Goal: Information Seeking & Learning: Understand process/instructions

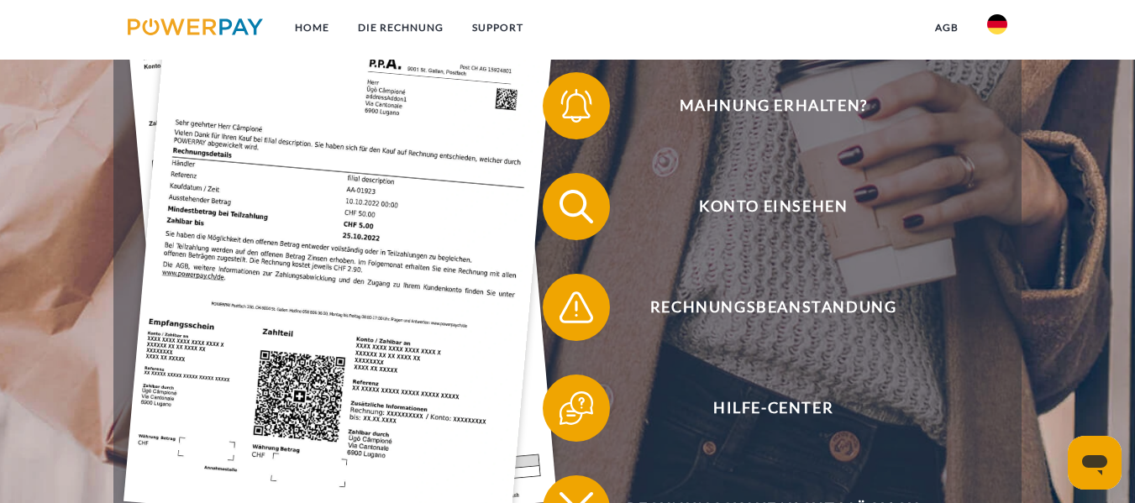
scroll to position [414, 0]
click at [1001, 24] on img at bounding box center [997, 24] width 20 height 20
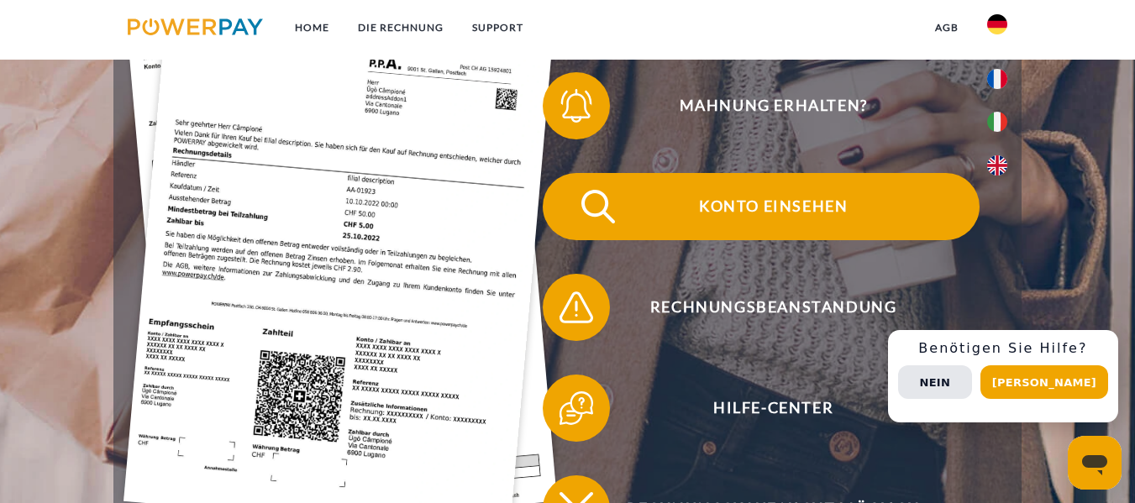
click at [769, 210] on span "Konto einsehen" at bounding box center [773, 206] width 412 height 67
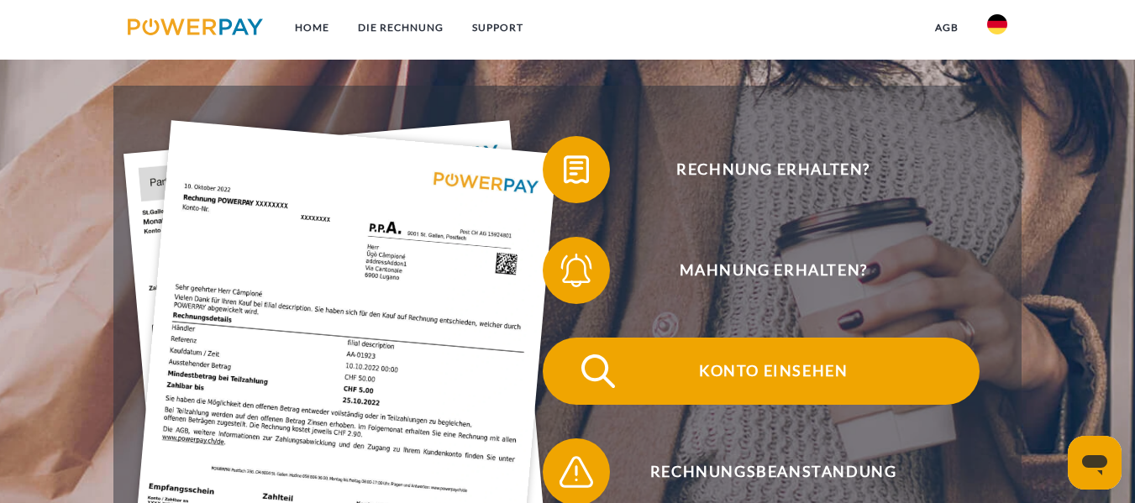
scroll to position [246, 0]
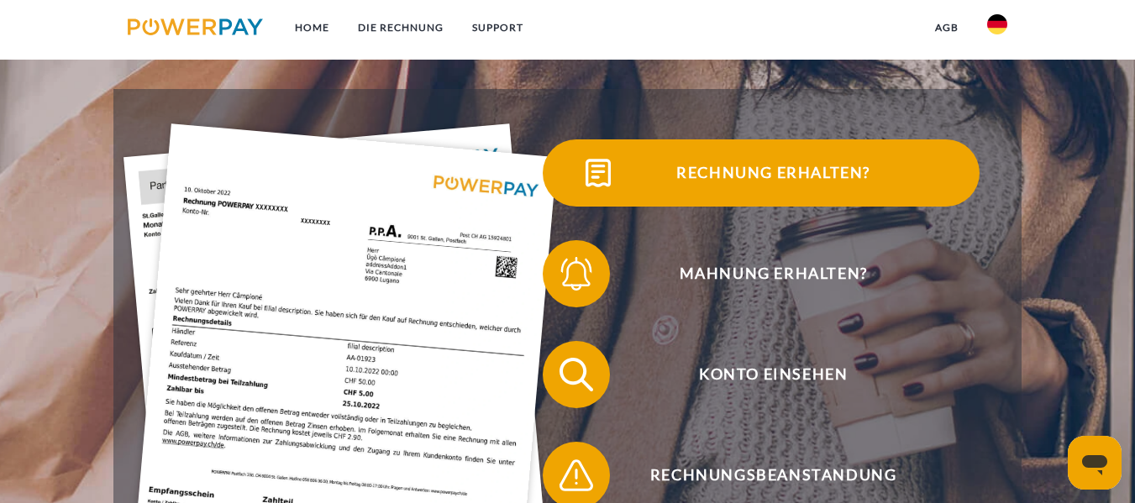
click at [746, 171] on span "Rechnung erhalten?" at bounding box center [773, 172] width 412 height 67
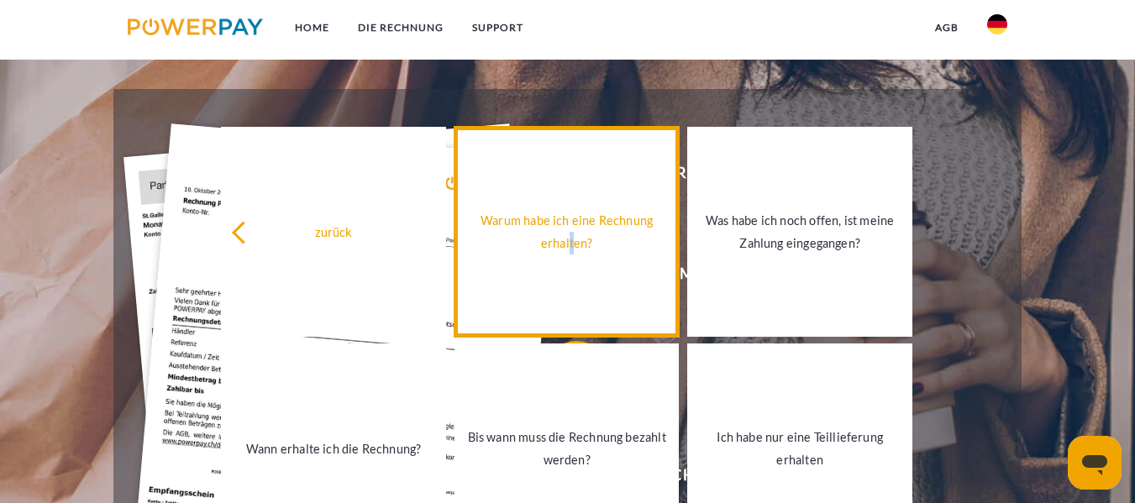
click at [578, 258] on link "Warum habe ich eine Rechnung erhalten?" at bounding box center [566, 232] width 225 height 210
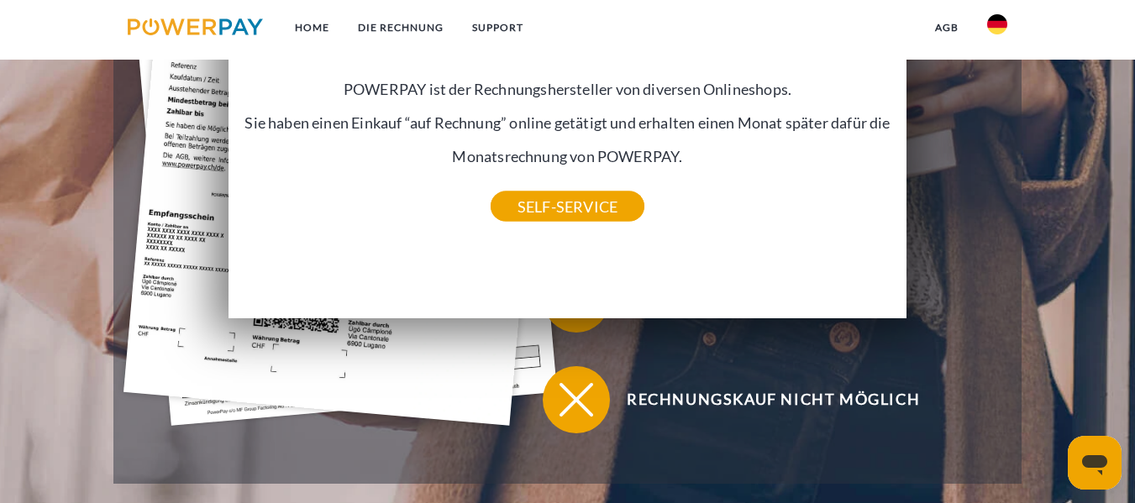
scroll to position [582, 0]
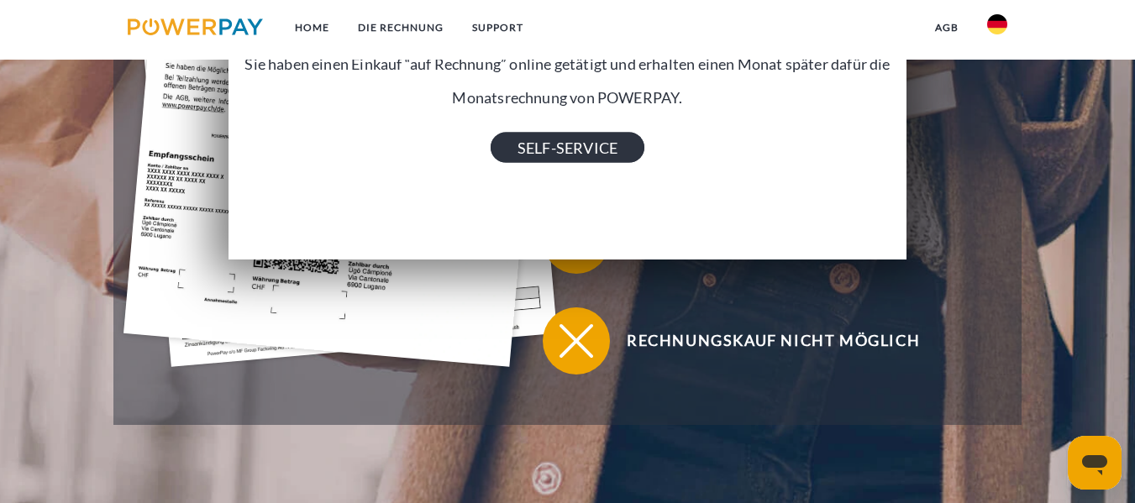
click at [582, 152] on link "SELF-SERVICE" at bounding box center [567, 147] width 154 height 30
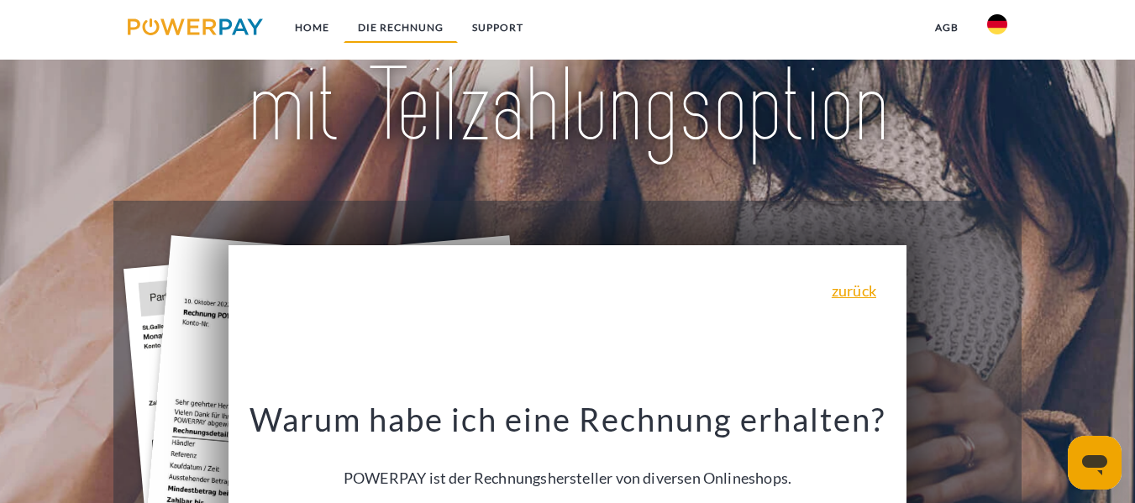
scroll to position [0, 0]
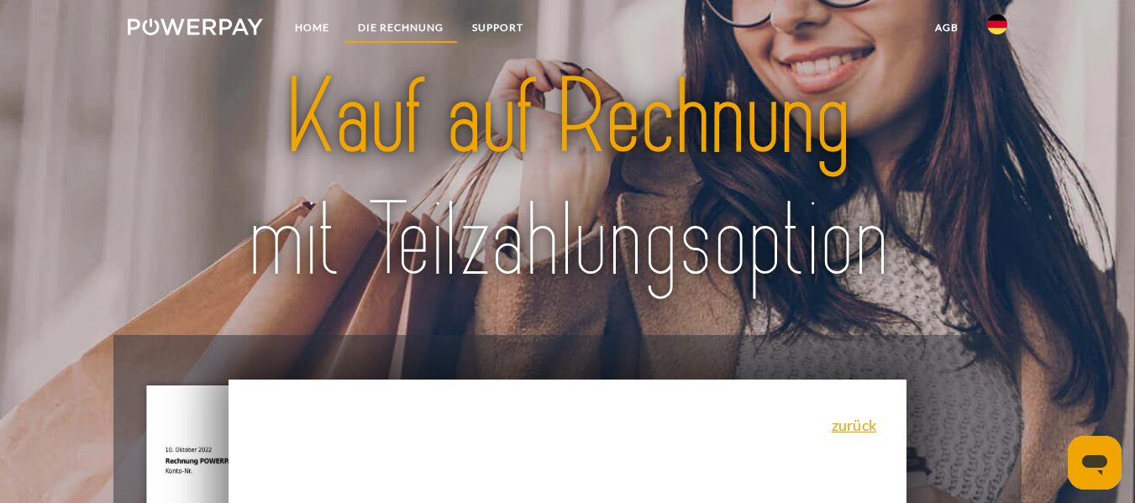
click at [400, 30] on link "DIE RECHNUNG" at bounding box center [401, 28] width 114 height 30
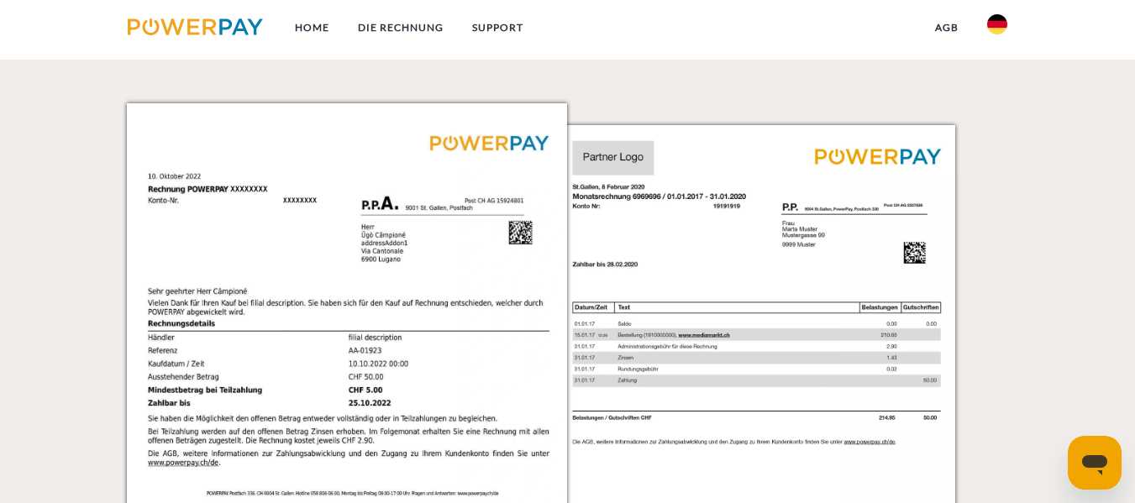
scroll to position [1456, 0]
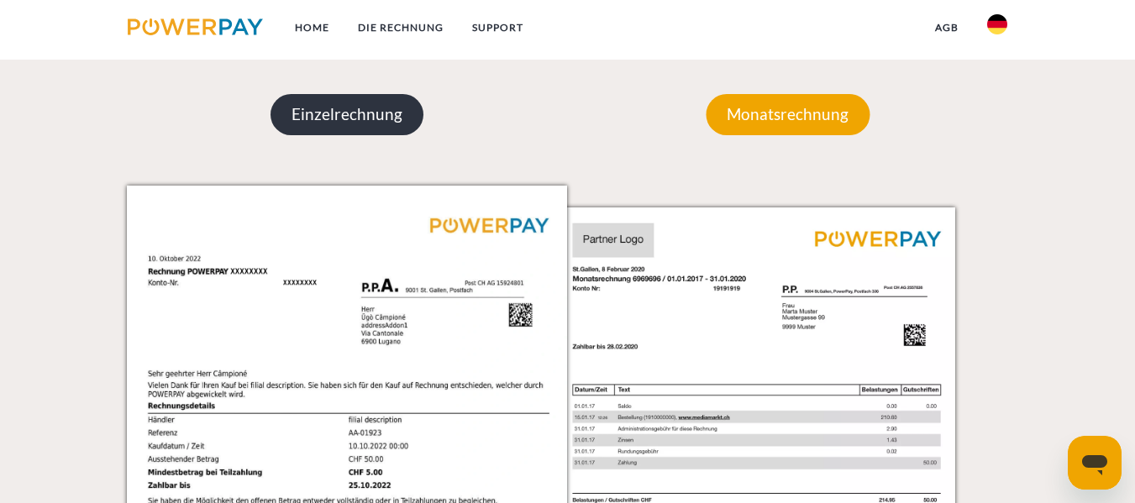
click at [357, 97] on p "Einzelrechnung" at bounding box center [346, 114] width 153 height 40
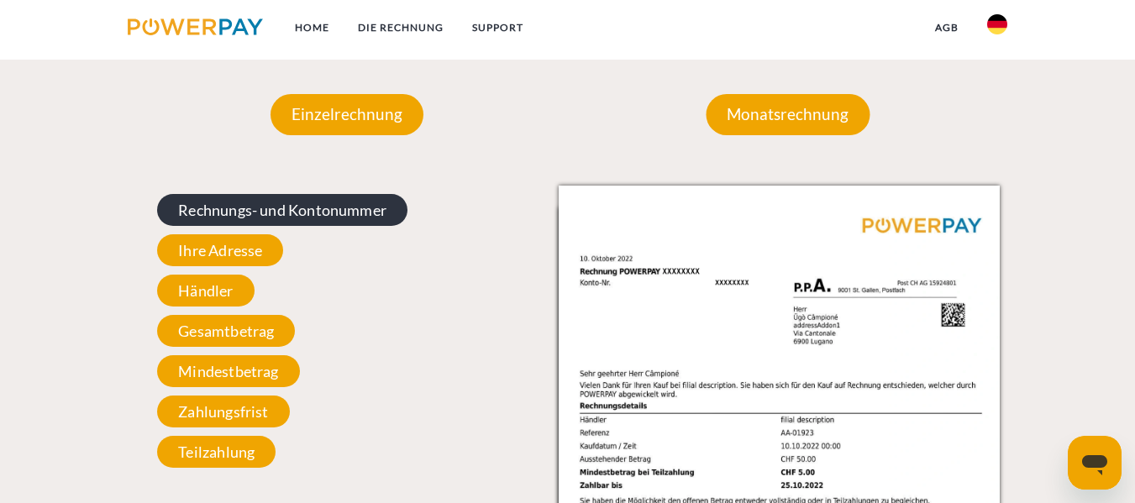
click at [243, 216] on span "Rechnungs- und Kontonummer" at bounding box center [282, 210] width 250 height 32
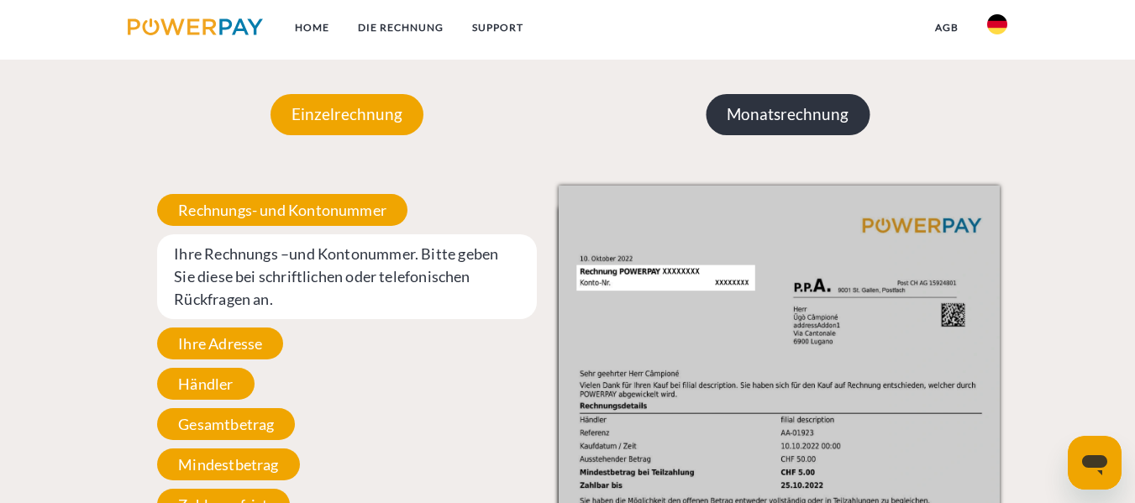
click at [775, 111] on p "Monatsrechnung" at bounding box center [788, 114] width 164 height 40
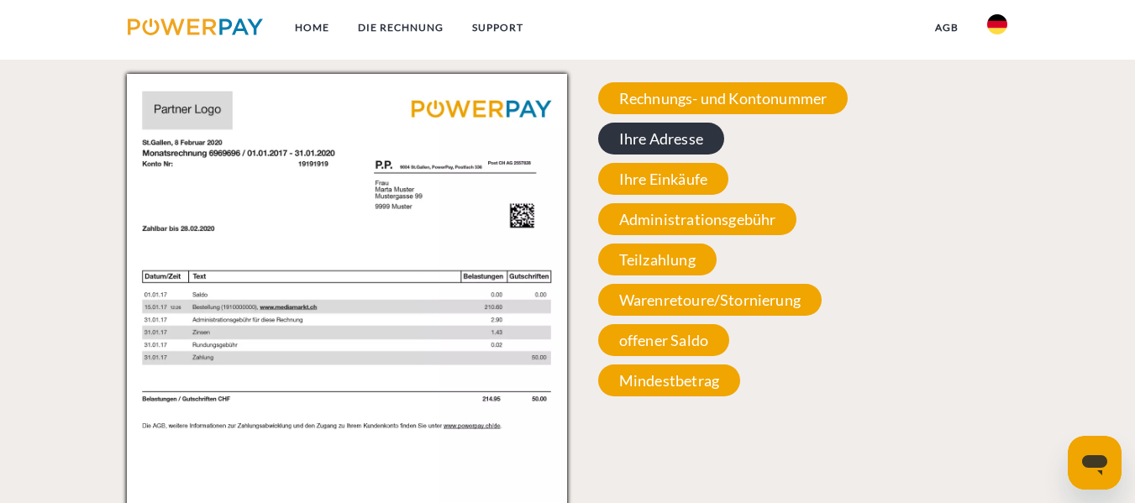
scroll to position [1540, 0]
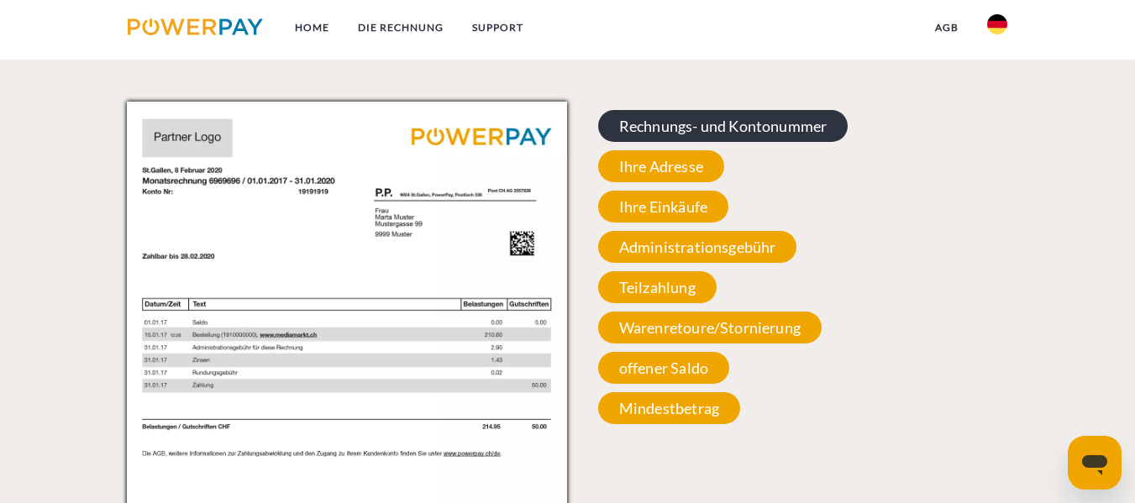
click at [700, 128] on span "Rechnungs- und Kontonummer" at bounding box center [723, 126] width 250 height 32
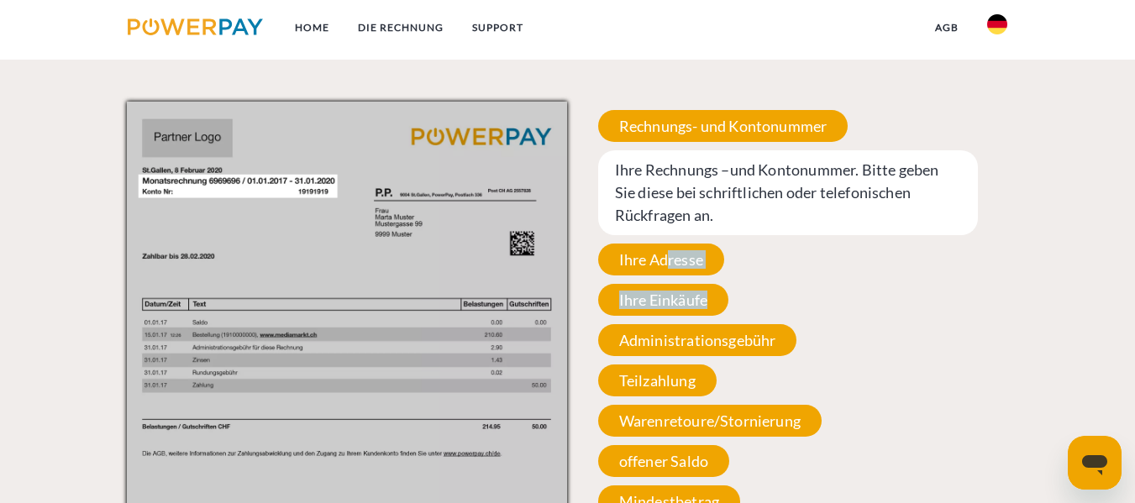
drag, startPoint x: 667, startPoint y: 264, endPoint x: 850, endPoint y: 281, distance: 183.9
click at [850, 281] on div "Rechnungs- und Kontonummer Ihre Rechnungs –und Kontonummer. Bitte geben Sie die…" at bounding box center [787, 314] width 440 height 424
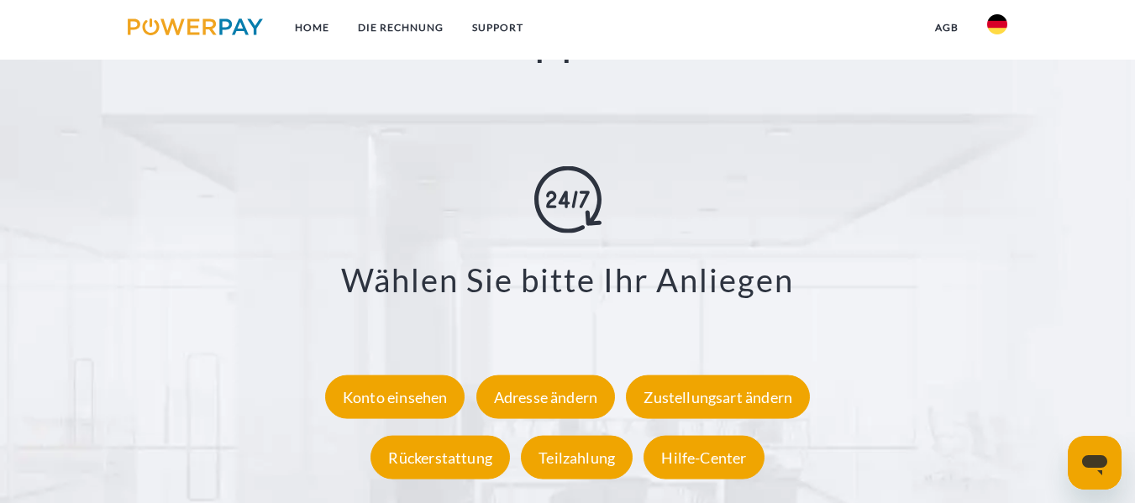
scroll to position [2883, 0]
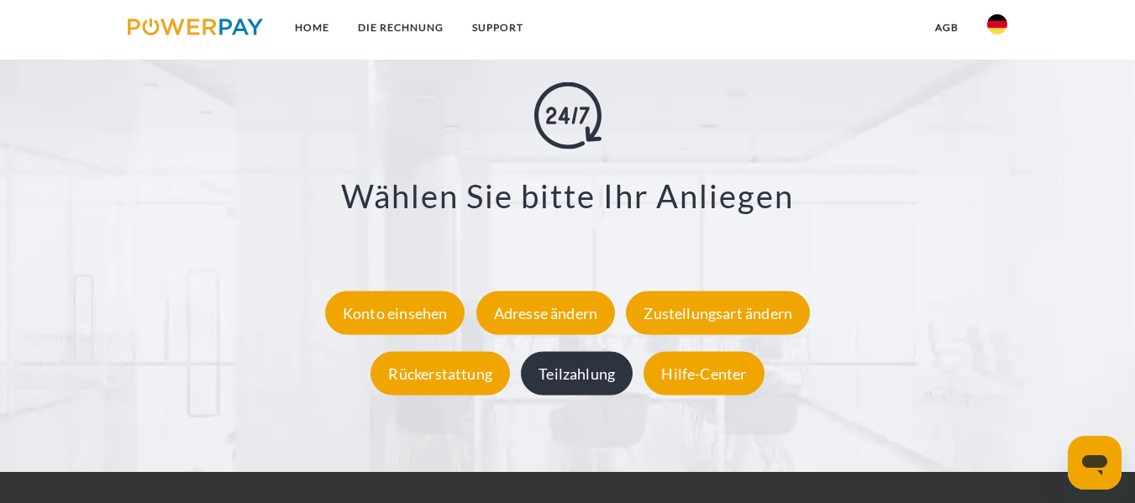
click at [557, 375] on div "Teilzahlung" at bounding box center [577, 373] width 112 height 44
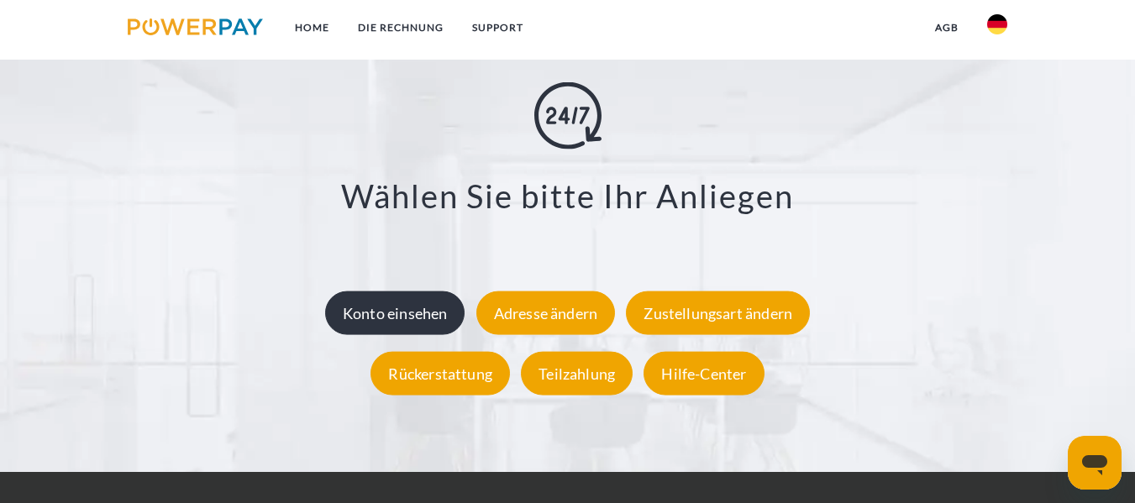
click at [431, 308] on div "Konto einsehen" at bounding box center [395, 313] width 140 height 44
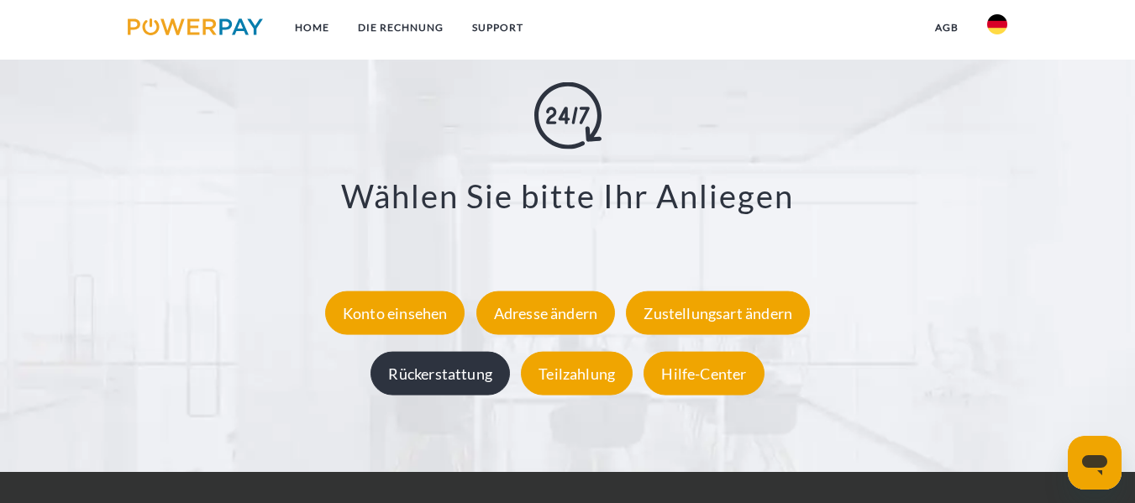
click at [480, 379] on div "Rückerstattung" at bounding box center [439, 373] width 139 height 44
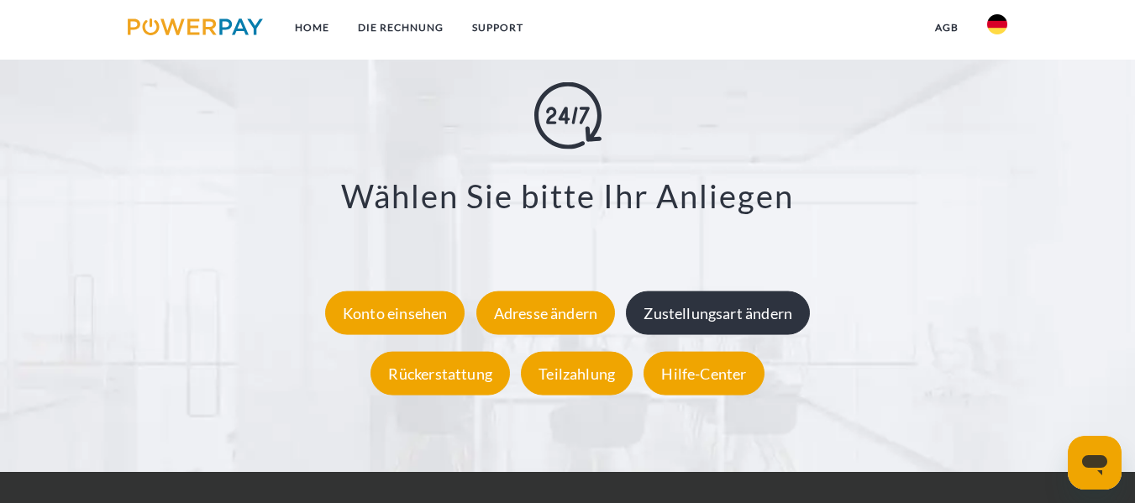
click at [726, 321] on div "Zustellungsart ändern" at bounding box center [718, 313] width 184 height 44
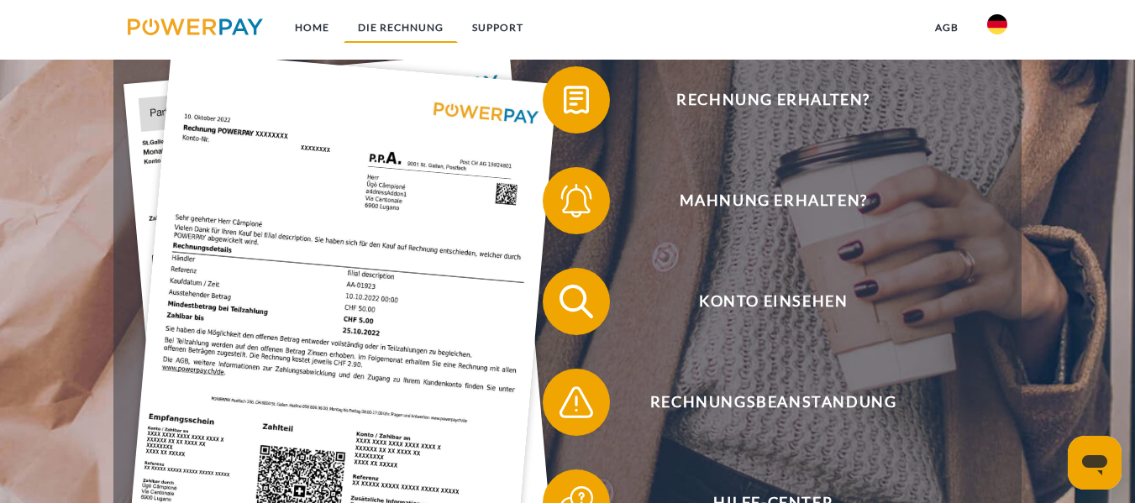
click at [385, 29] on link "DIE RECHNUNG" at bounding box center [401, 28] width 114 height 30
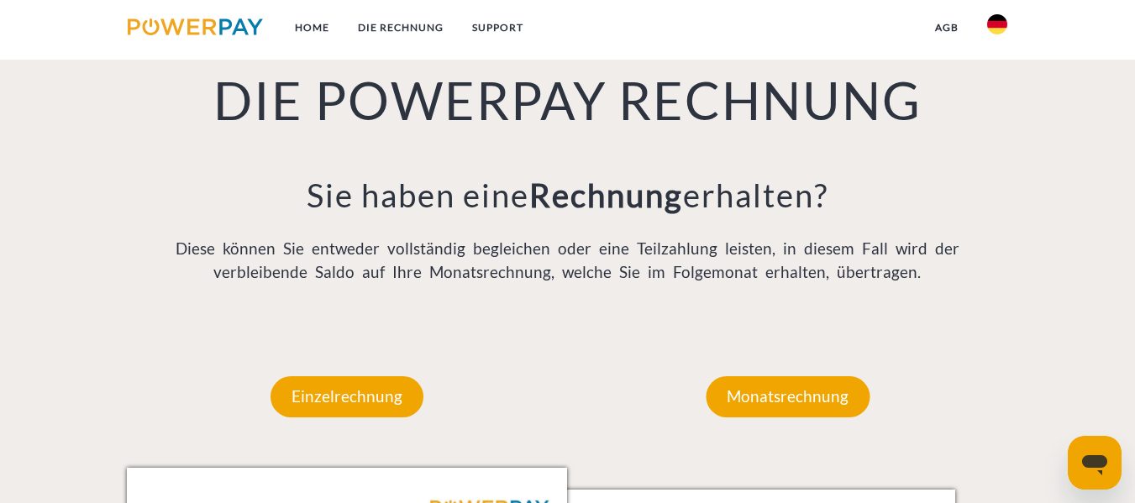
scroll to position [1204, 0]
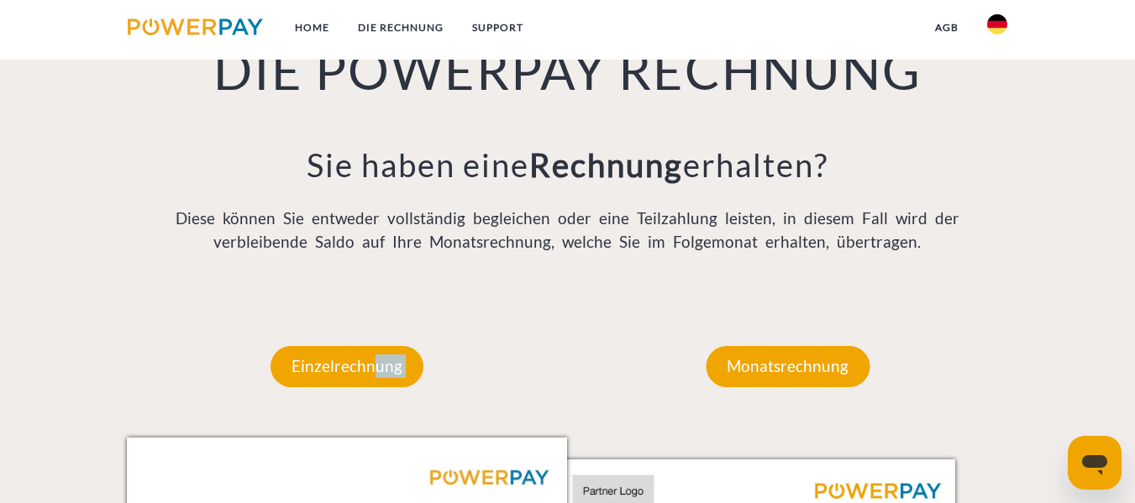
drag, startPoint x: 368, startPoint y: 377, endPoint x: 805, endPoint y: 407, distance: 438.6
click at [863, 396] on div "Monatsrechnung" at bounding box center [787, 366] width 265 height 141
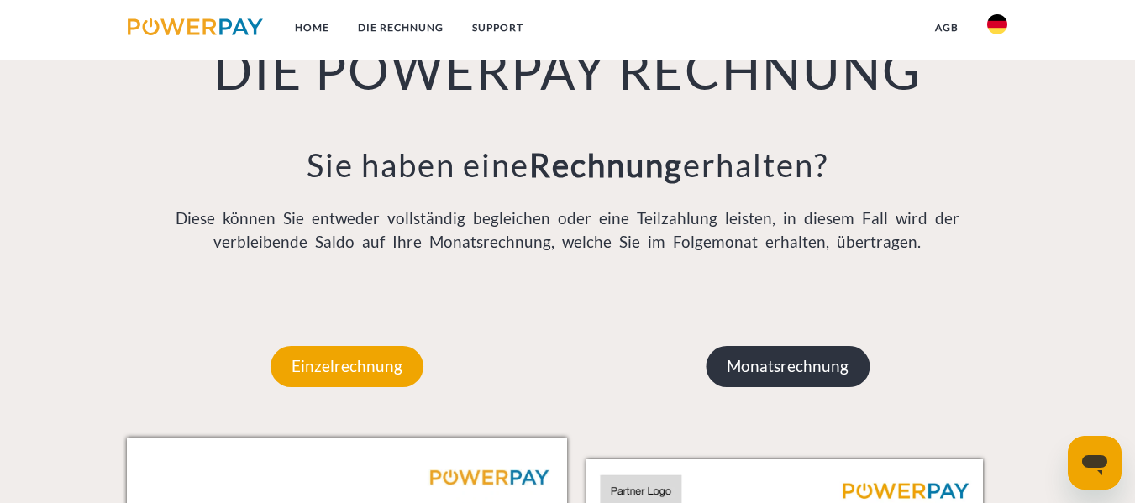
click at [828, 375] on p "Monatsrechnung" at bounding box center [788, 366] width 164 height 40
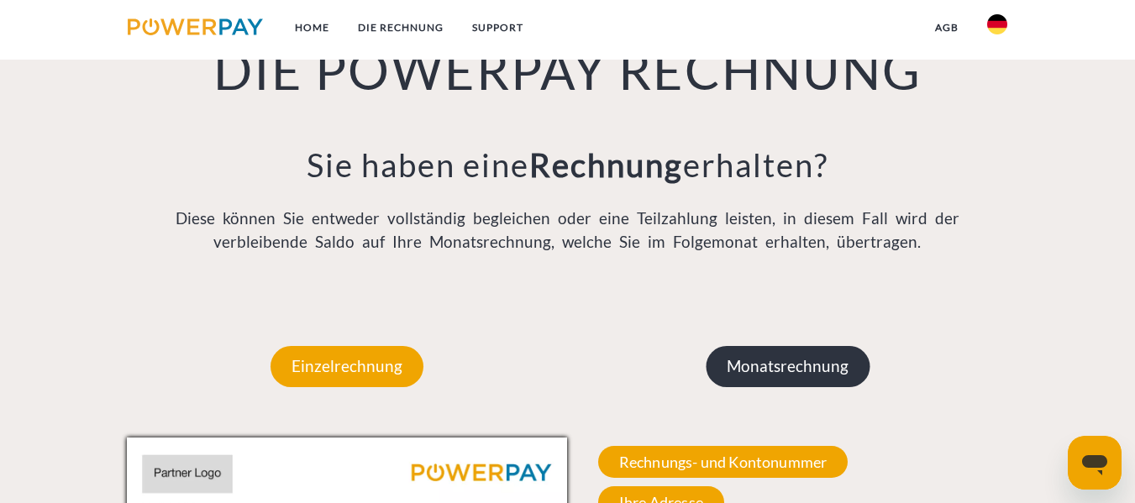
click at [823, 375] on p "Monatsrechnung" at bounding box center [788, 366] width 164 height 40
click at [785, 368] on p "Monatsrechnung" at bounding box center [788, 366] width 164 height 40
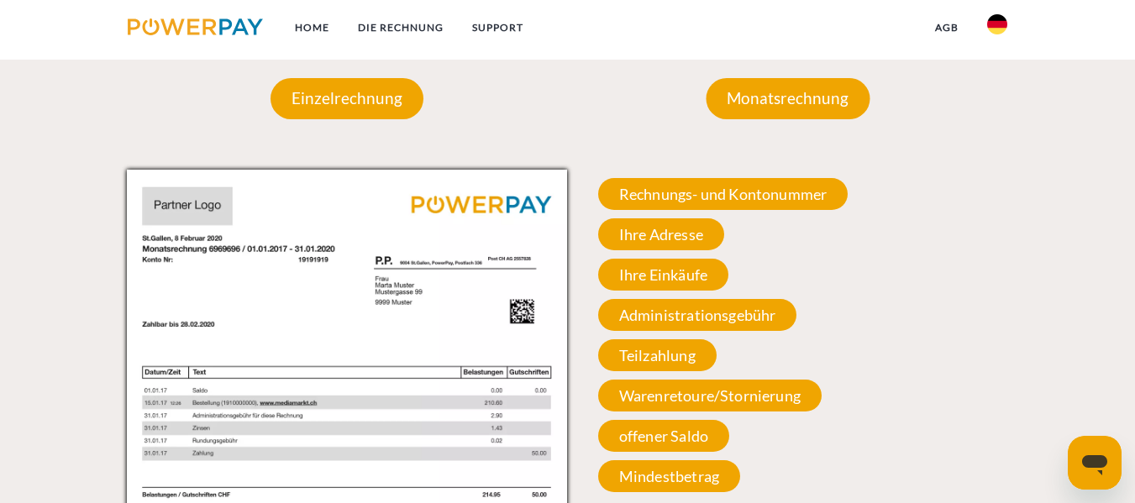
scroll to position [1456, 0]
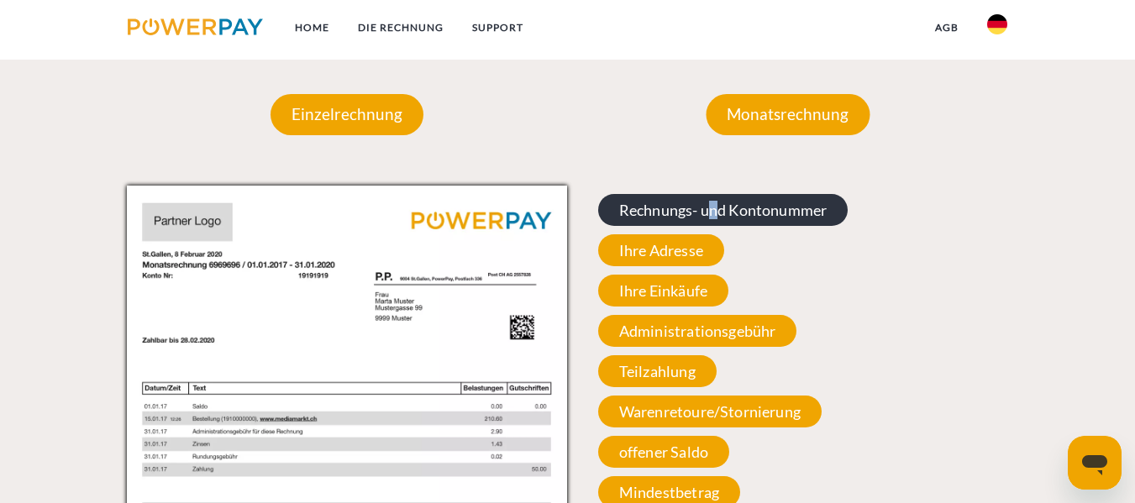
click at [715, 220] on span "Rechnungs- und Kontonummer" at bounding box center [723, 210] width 250 height 32
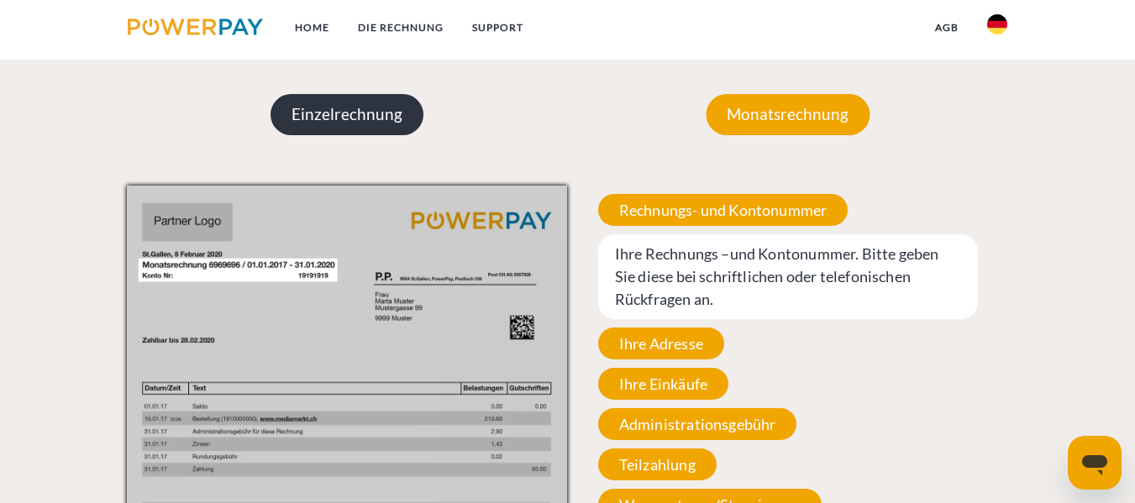
click at [365, 130] on p "Einzelrechnung" at bounding box center [346, 114] width 153 height 40
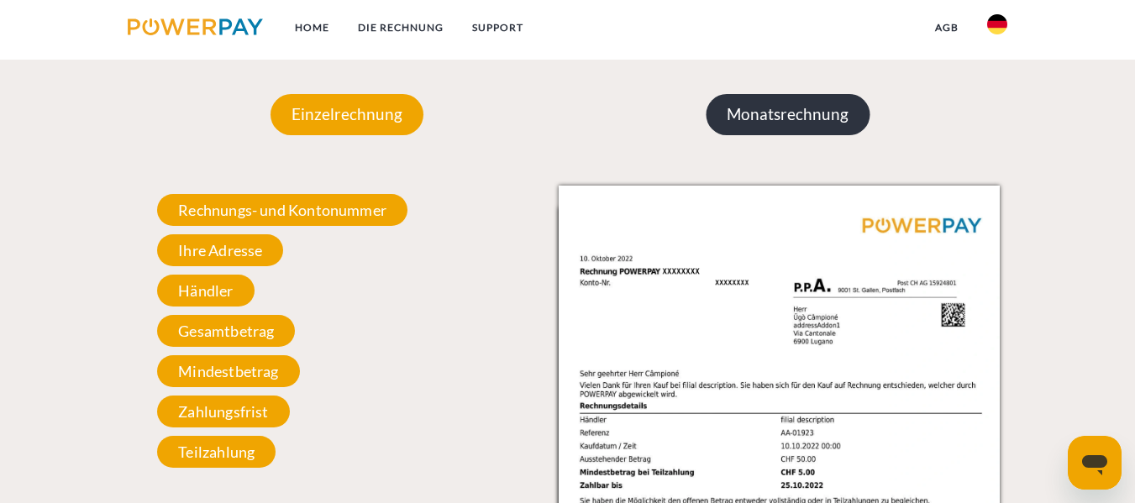
click at [742, 123] on p "Monatsrechnung" at bounding box center [788, 114] width 164 height 40
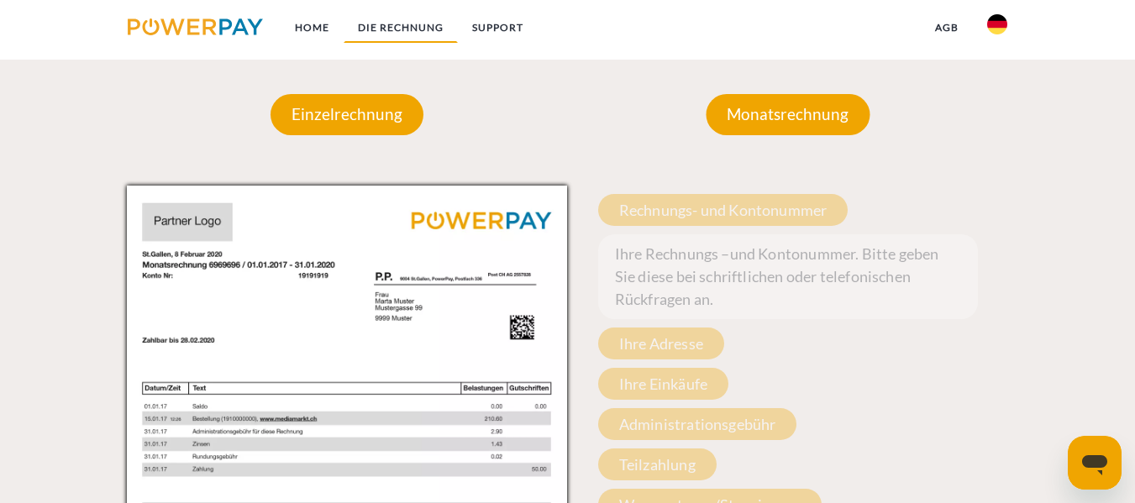
click at [409, 14] on link "DIE RECHNUNG" at bounding box center [401, 28] width 114 height 30
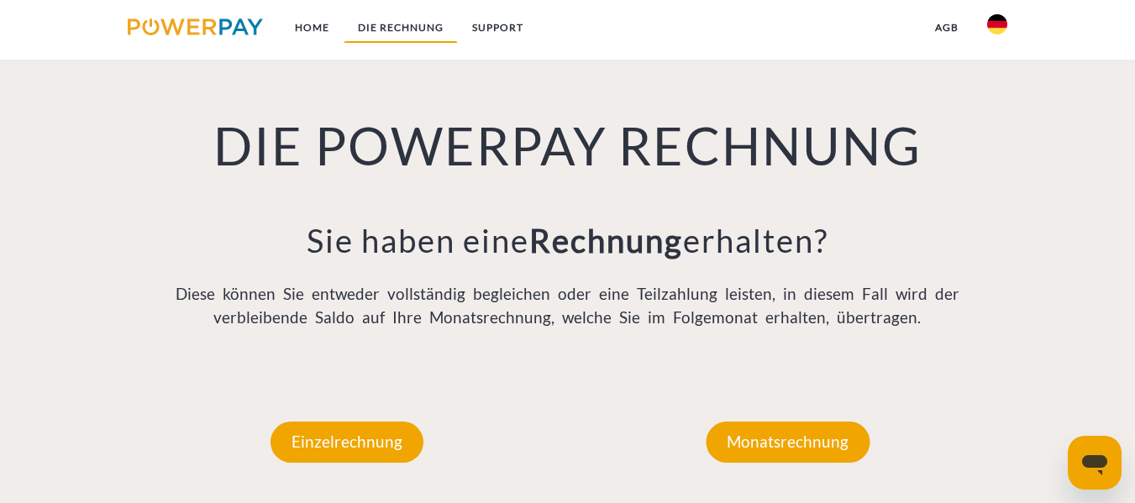
click at [406, 33] on link "DIE RECHNUNG" at bounding box center [401, 28] width 114 height 30
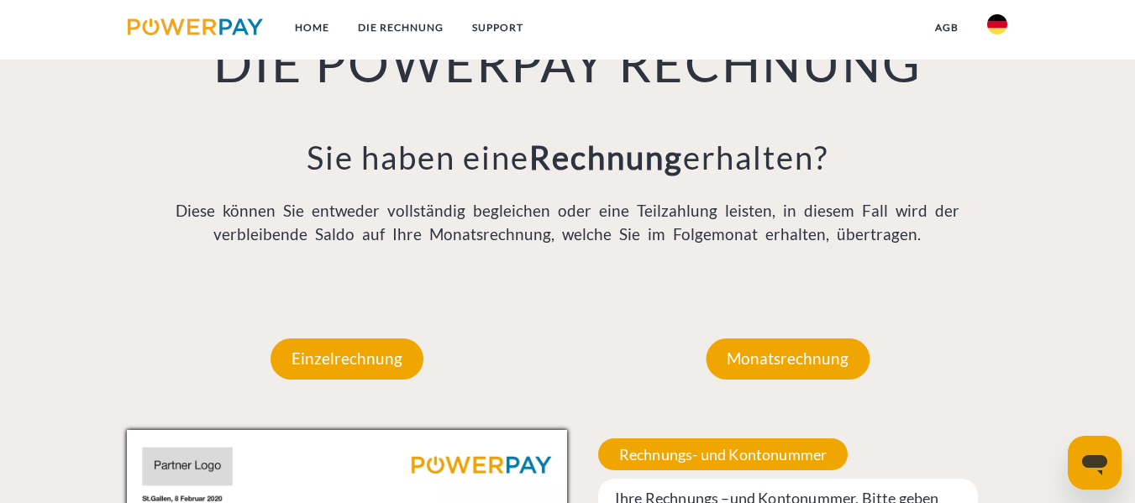
scroll to position [1372, 0]
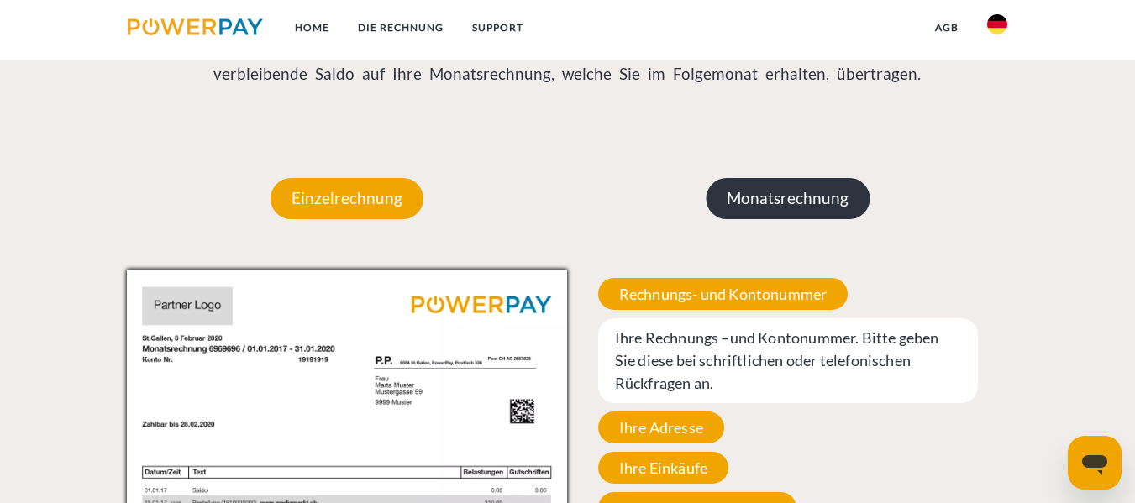
click at [789, 207] on p "Monatsrechnung" at bounding box center [788, 198] width 164 height 40
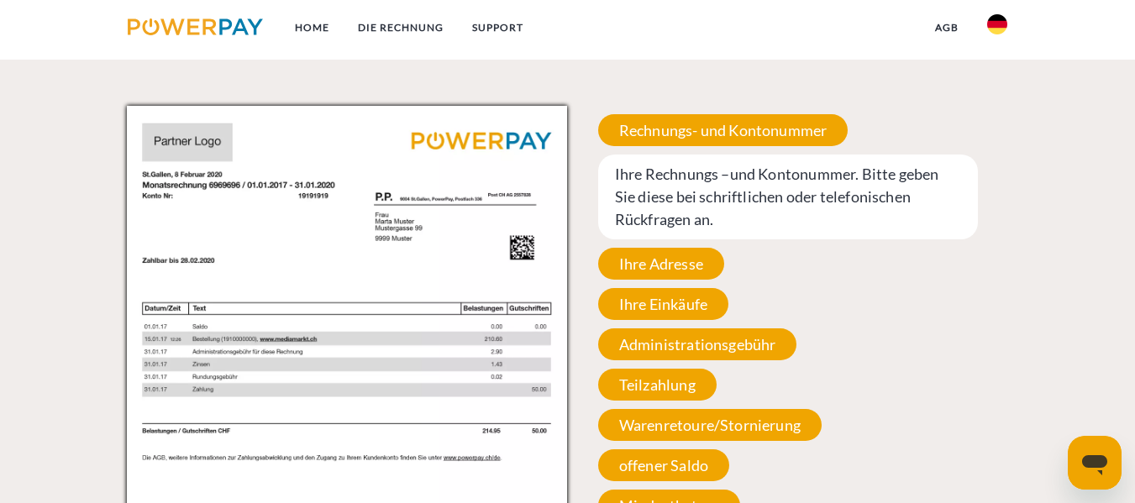
scroll to position [1623, 0]
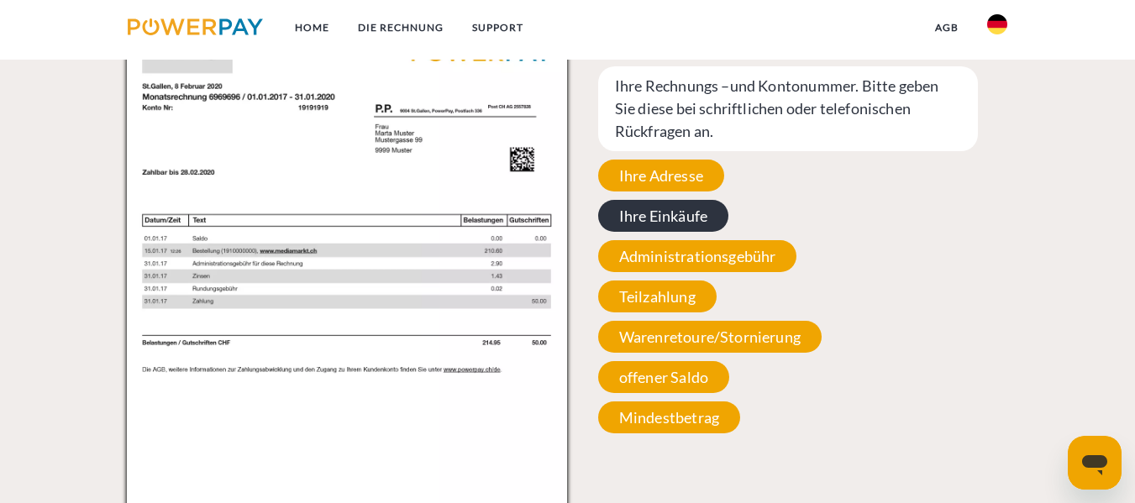
click at [679, 220] on span "Ihre Einkäufe" at bounding box center [663, 216] width 130 height 32
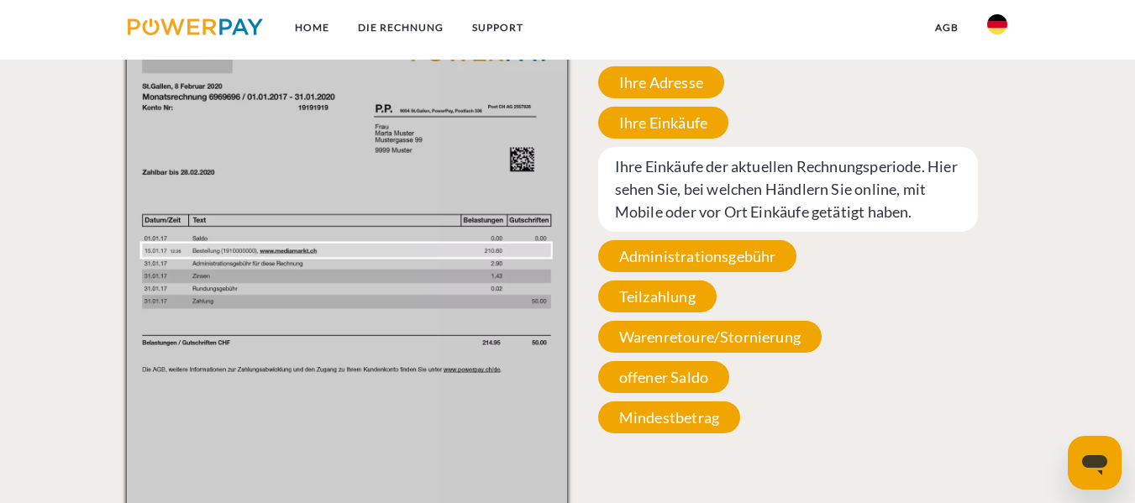
click at [803, 176] on span "Ihre Einkäufe der aktuellen Rechnungsperiode. Hier sehen Sie, bei welchen Händl…" at bounding box center [788, 189] width 380 height 85
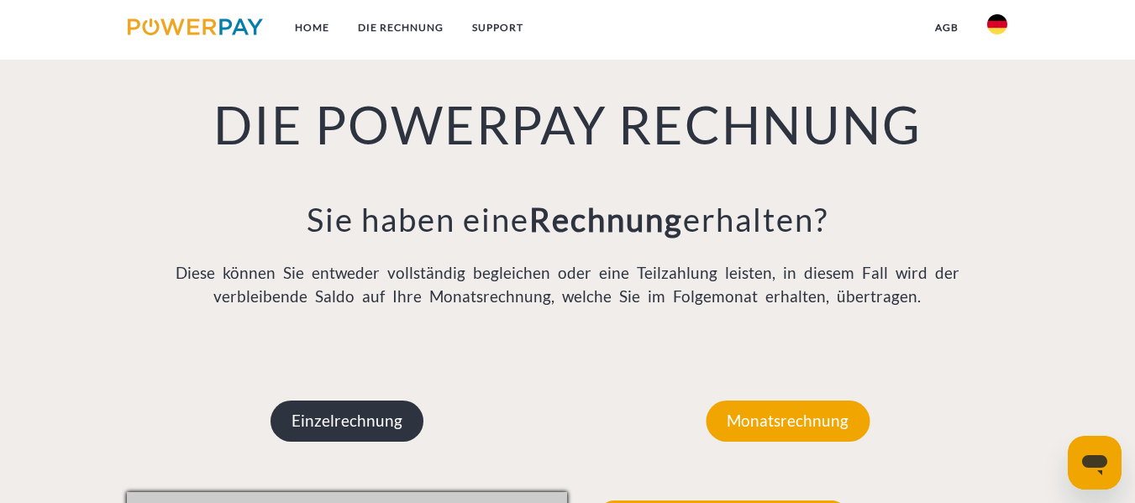
click at [363, 389] on div "Einzelrechnung" at bounding box center [347, 420] width 254 height 141
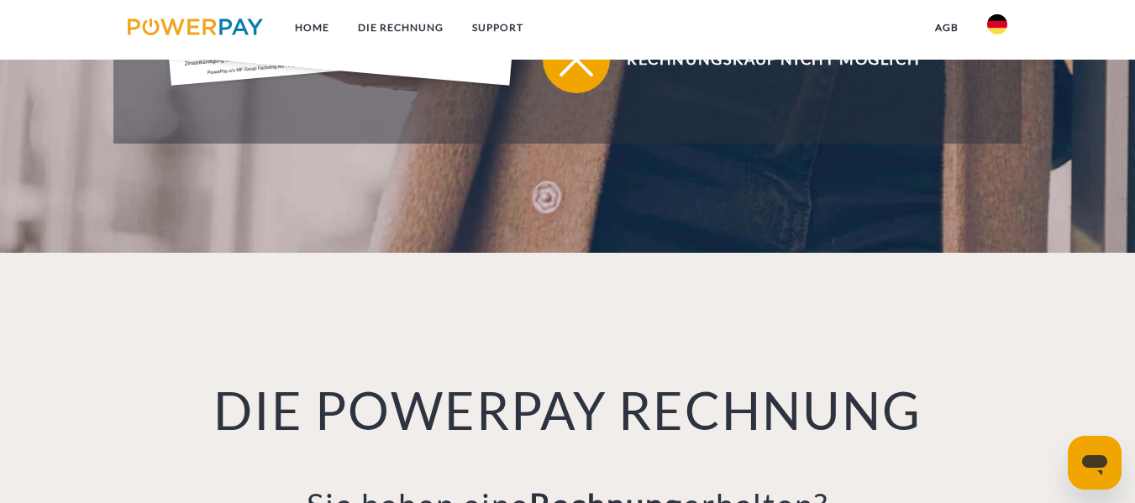
scroll to position [700, 0]
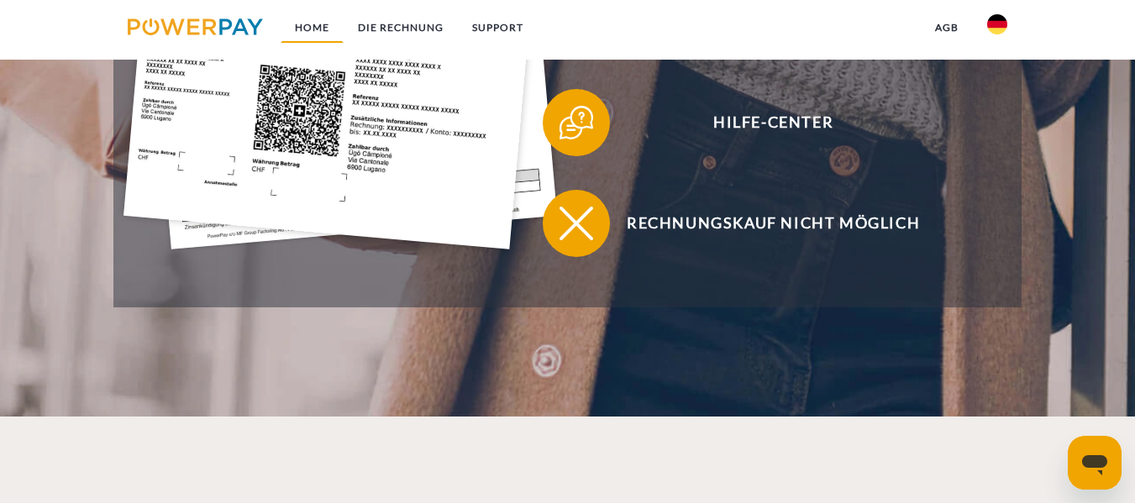
click at [307, 31] on link "Home" at bounding box center [312, 28] width 63 height 30
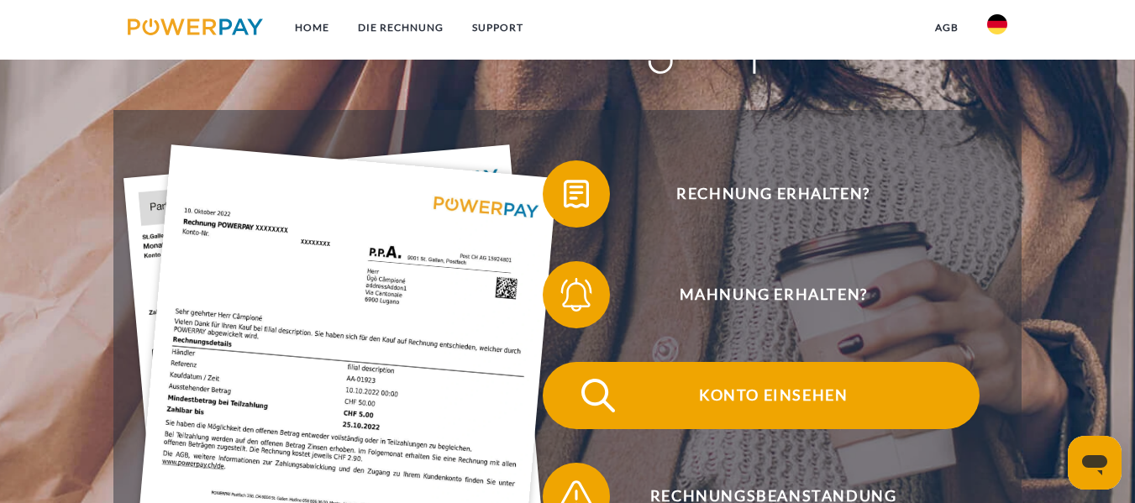
scroll to position [252, 0]
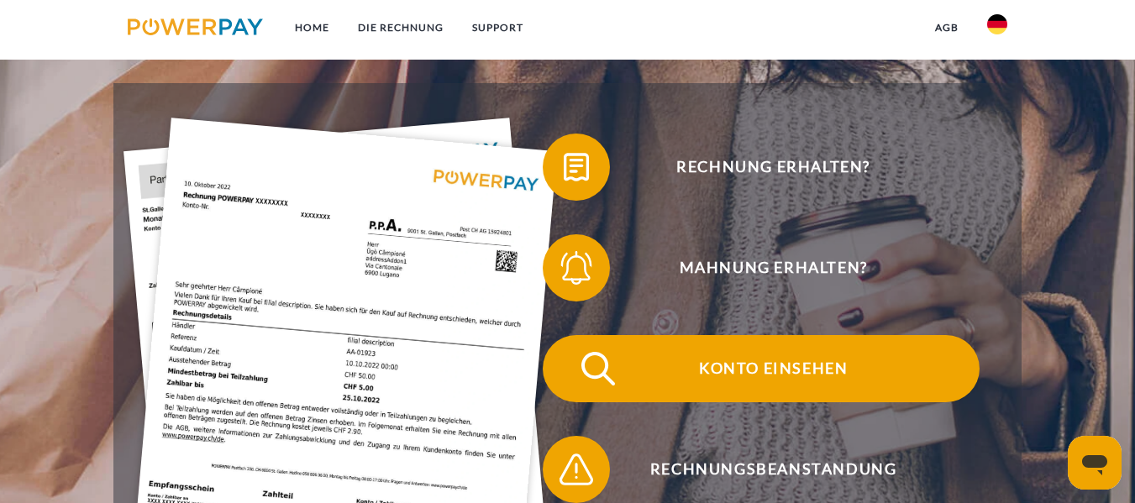
click at [757, 380] on span "Konto einsehen" at bounding box center [773, 368] width 412 height 67
